Goal: Obtain resource: Download file/media

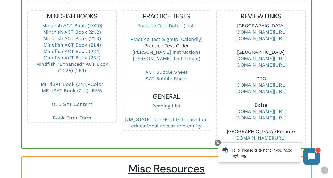
scroll to position [224, 0]
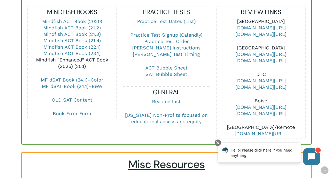
click at [91, 57] on link "Mindfish “Enhanced” ACT Book (2025) (25.1)" at bounding box center [72, 63] width 72 height 12
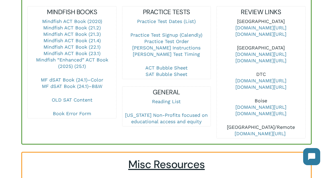
scroll to position [224, 0]
click at [101, 61] on p "Mindfish ACT Book (2020) Mindfish ACT Book (21.2) Mindfish ACT Book (21.3) Mind…" at bounding box center [72, 47] width 88 height 58
